Goal: Information Seeking & Learning: Check status

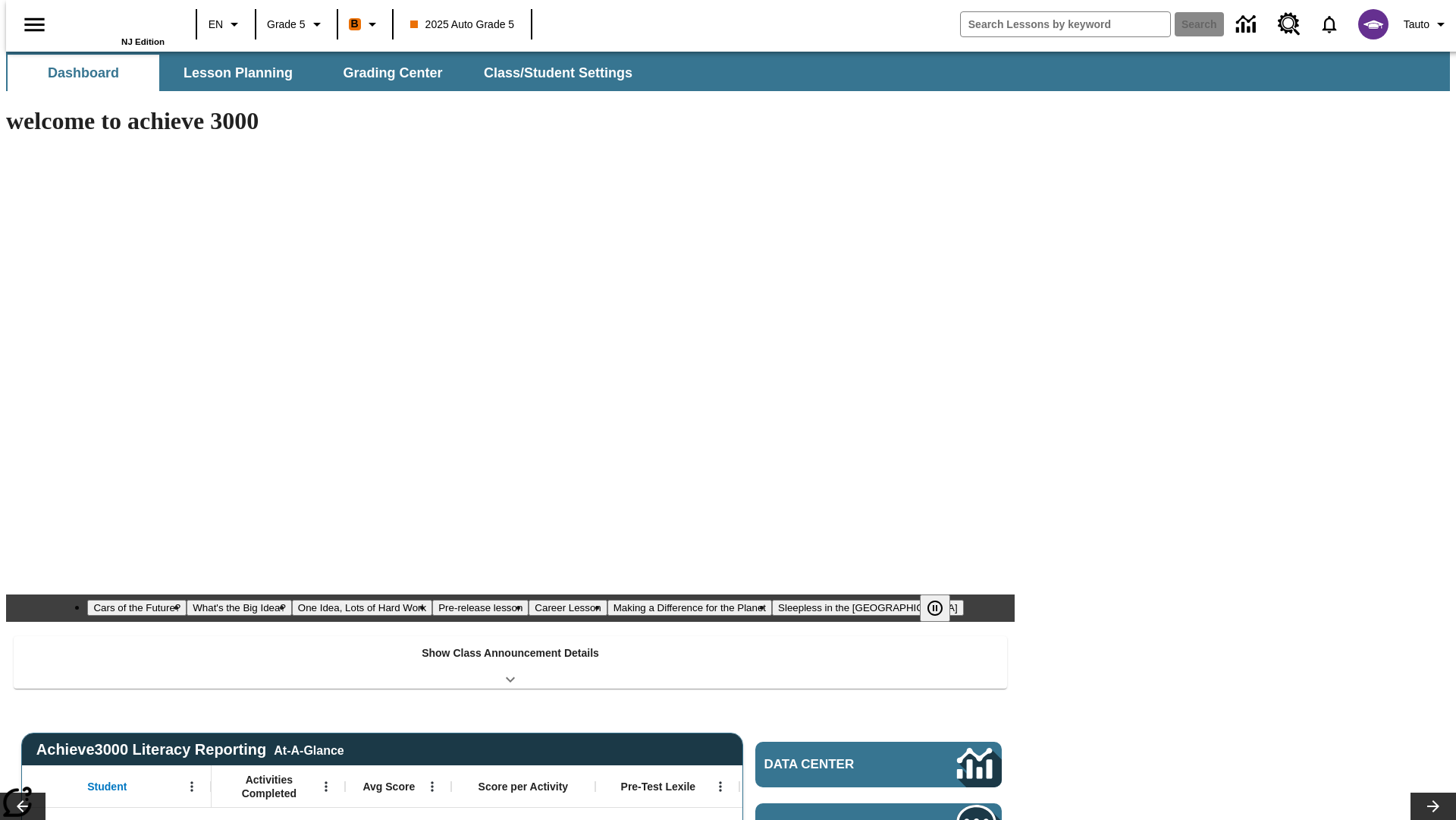
type input "-1"
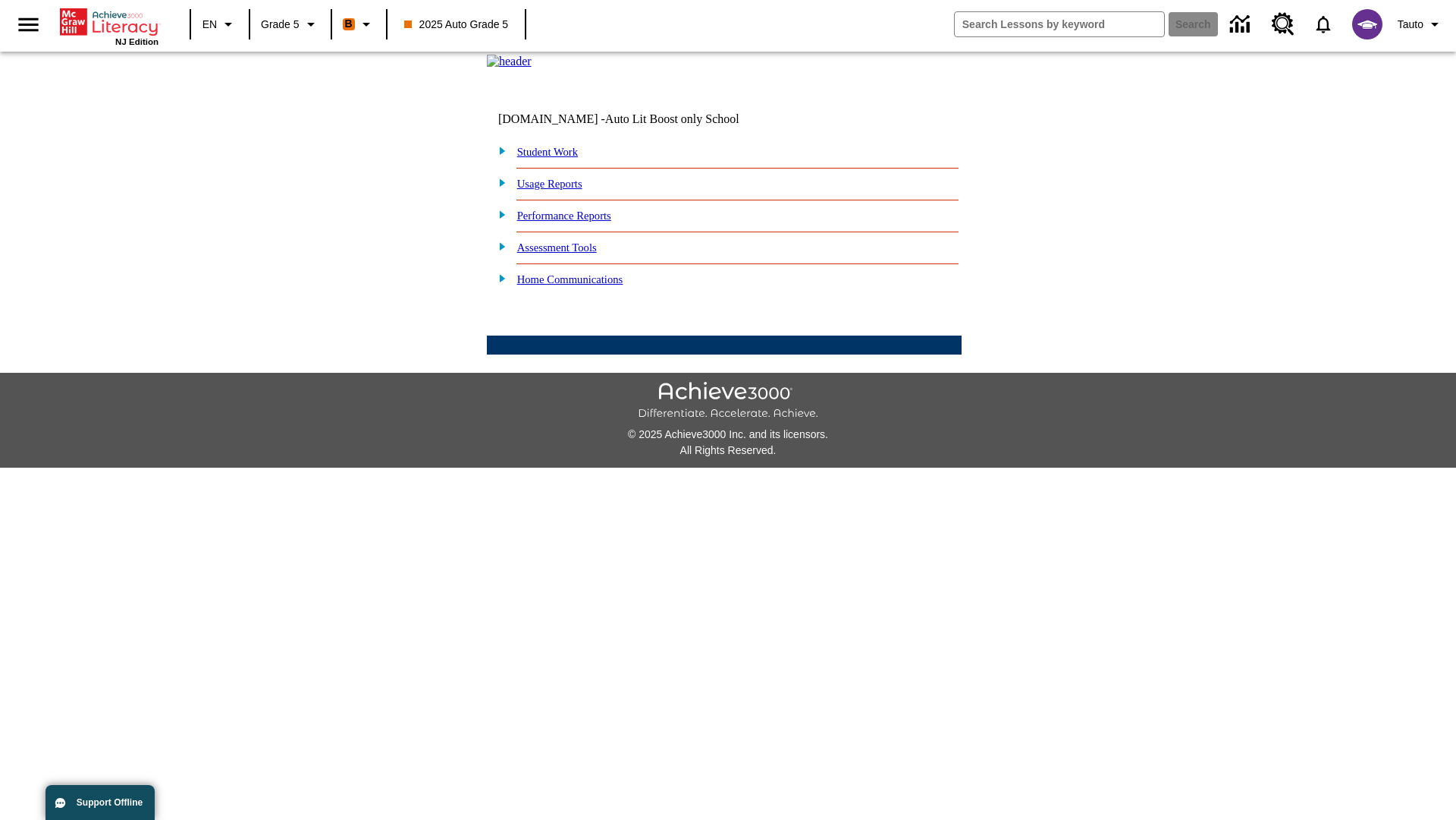
click at [580, 221] on link "Performance Reports" at bounding box center [564, 215] width 94 height 12
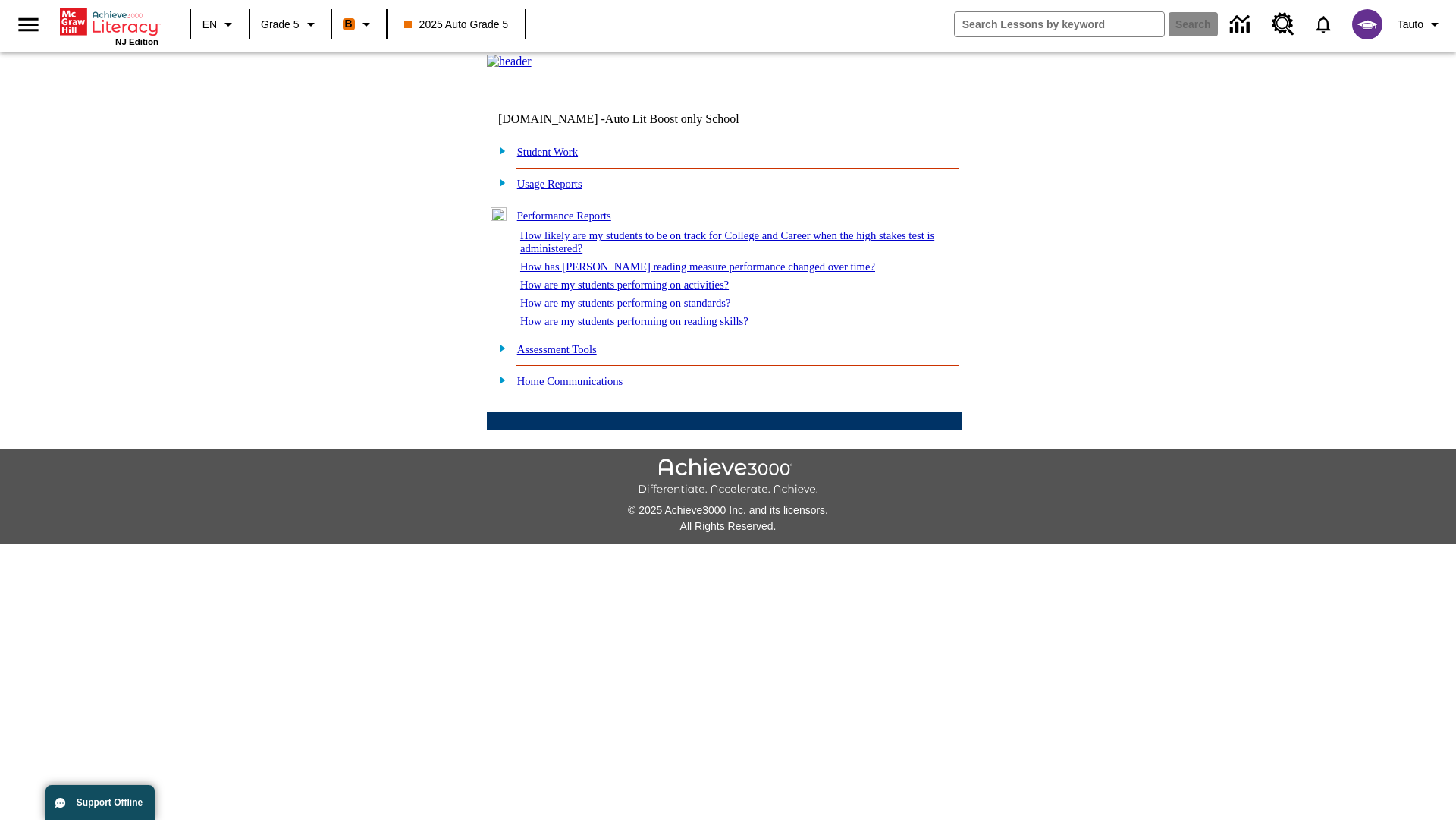
click at [642, 309] on link "How are my students performing on standards?" at bounding box center [625, 302] width 211 height 12
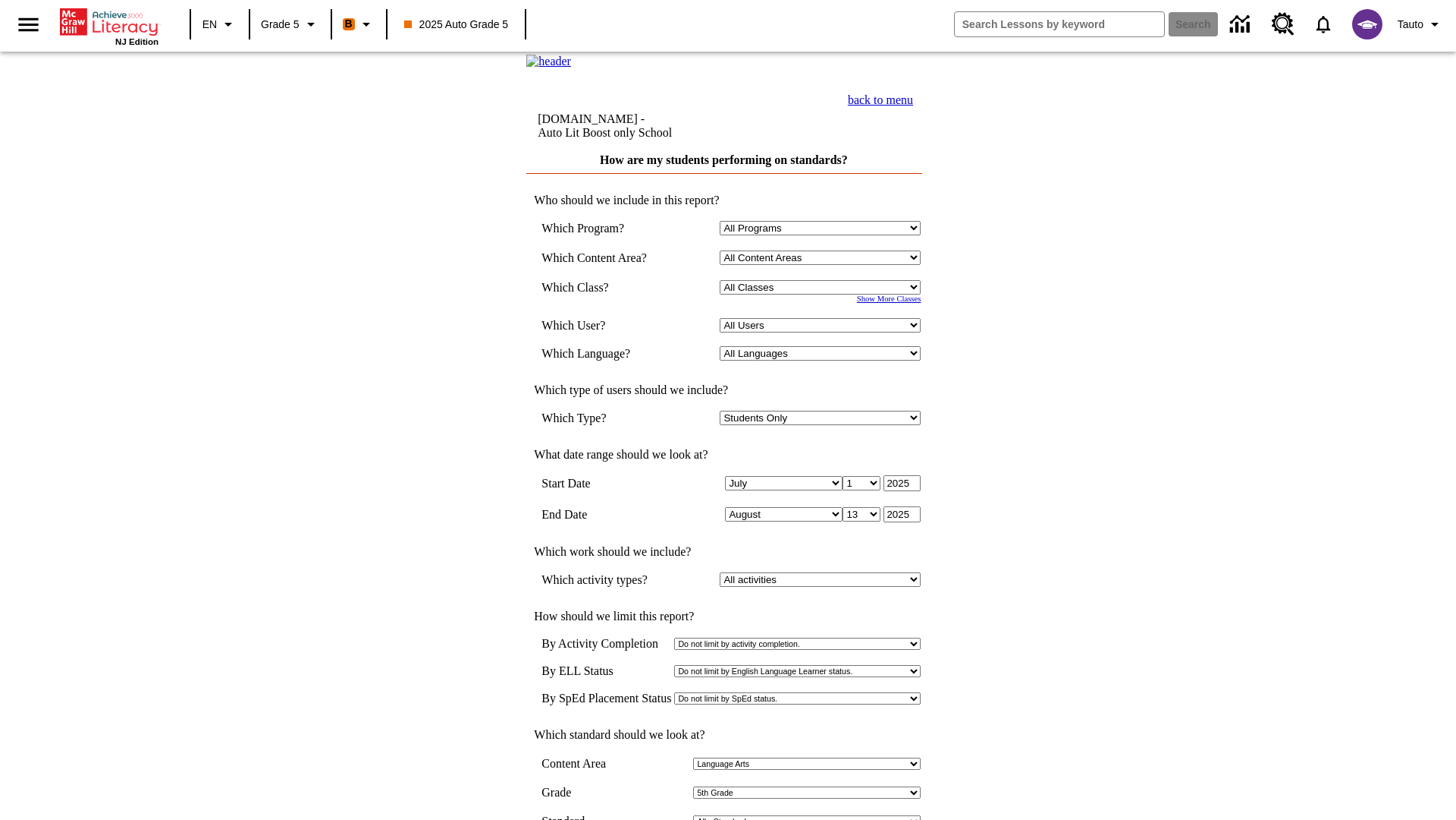
click at [823, 295] on select "Select a Class: All Classes 2025 Auto Grade 5 OL 2025 Auto Grade 6" at bounding box center [820, 287] width 201 height 15
select select "11133131"
click at [823, 333] on select "All Users Cat, Sautoen Cat, Sautoes Cat, Sautoss Donotlogin, Sautoen Twoschools…" at bounding box center [820, 325] width 201 height 15
select select "21437107"
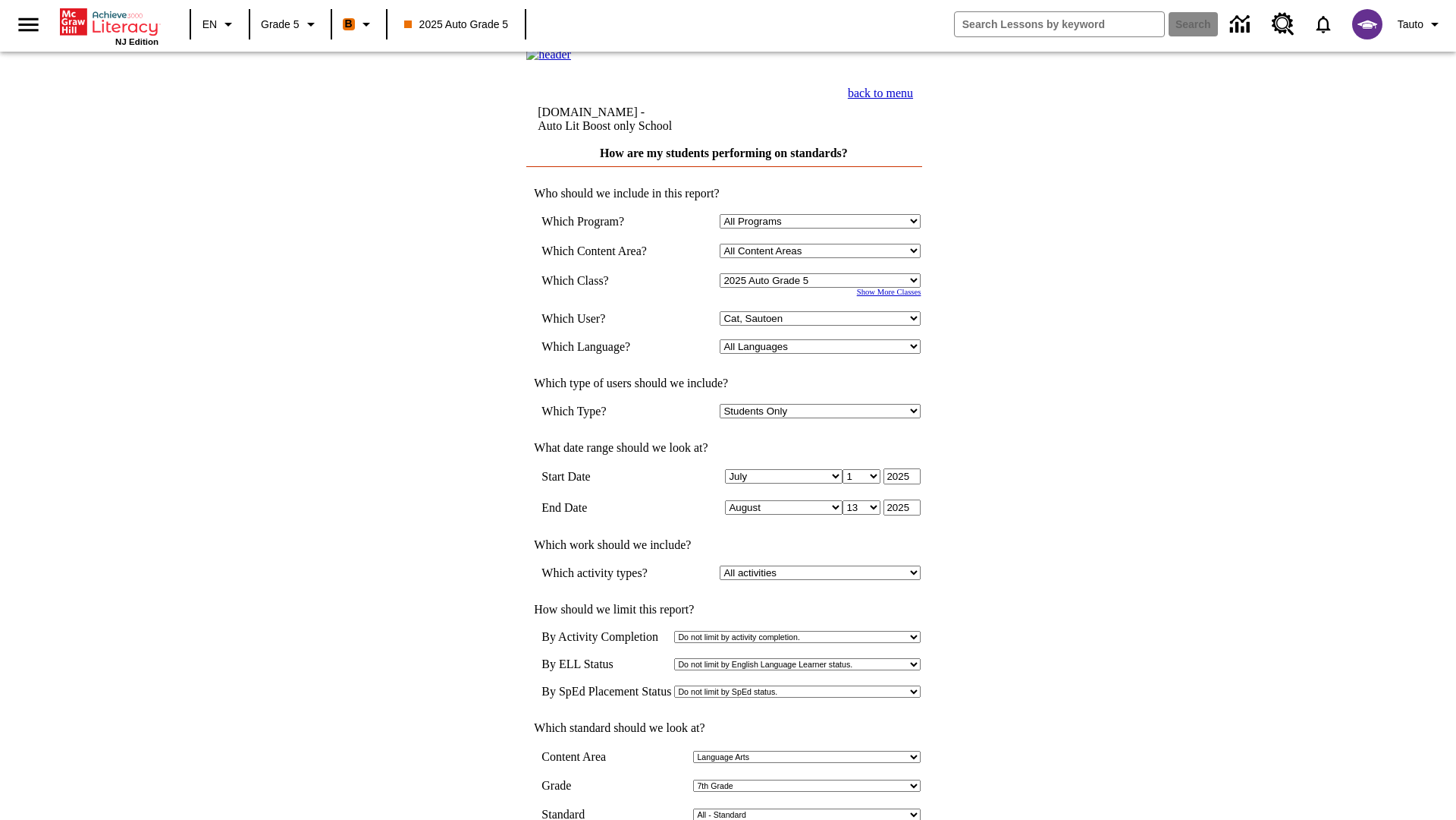
scroll to position [7, 0]
